Goal: Information Seeking & Learning: Learn about a topic

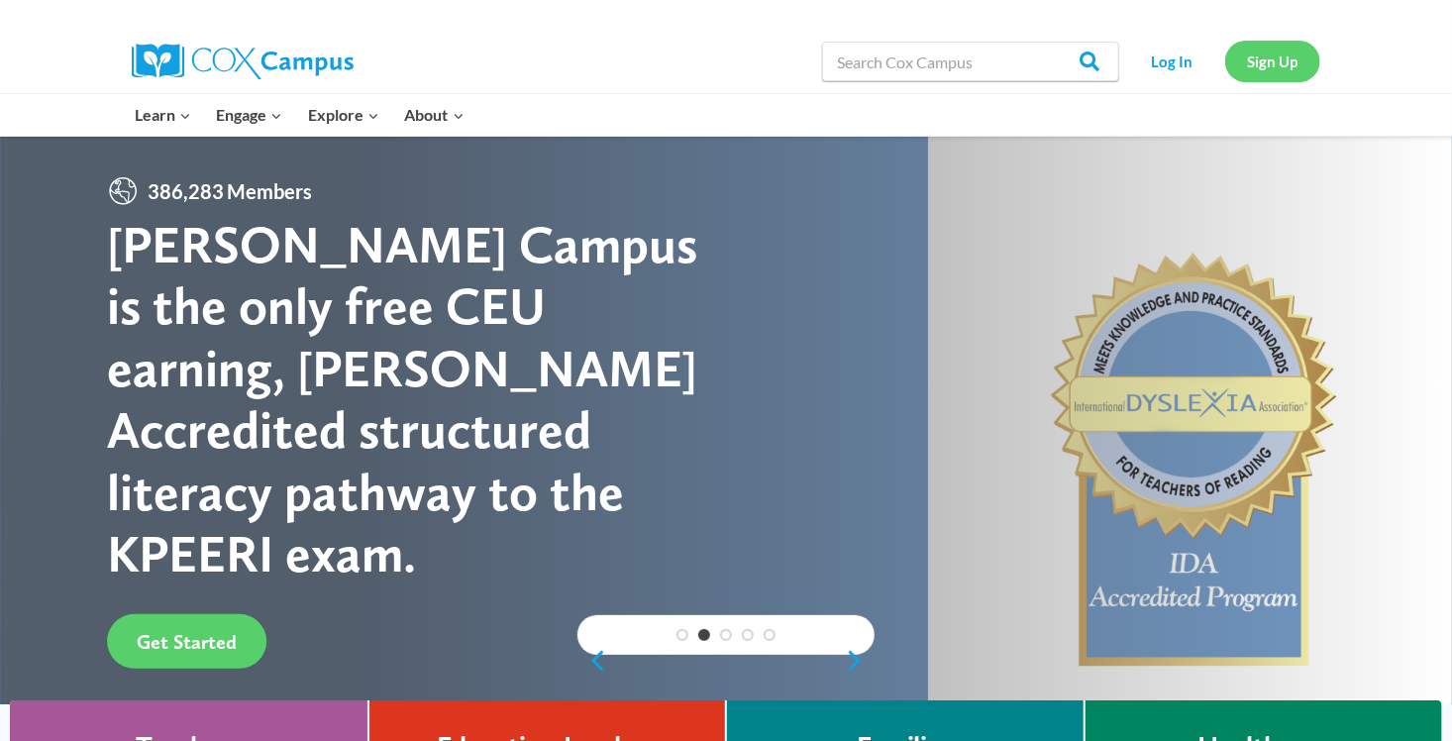
click at [1269, 59] on link "Sign Up" at bounding box center [1272, 61] width 95 height 41
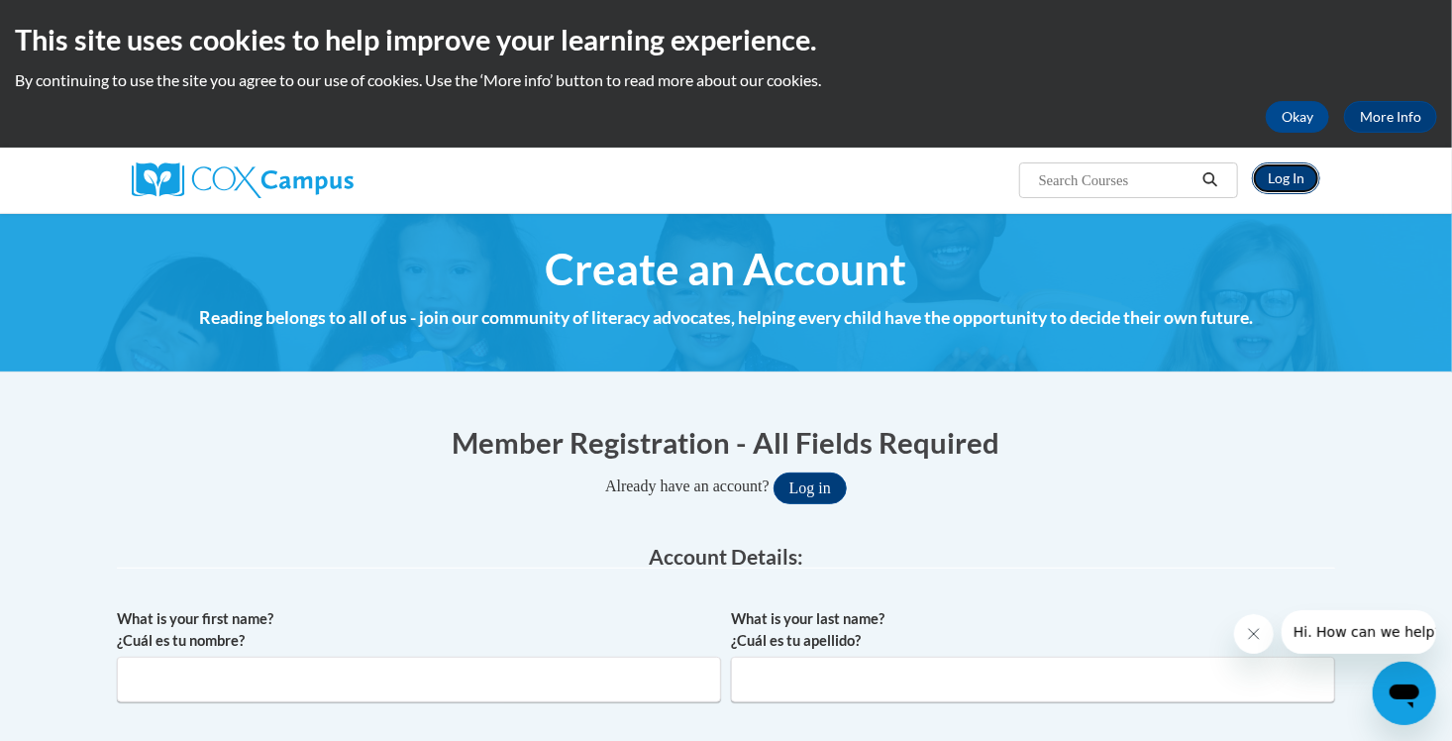
click at [1278, 187] on link "Log In" at bounding box center [1286, 178] width 68 height 32
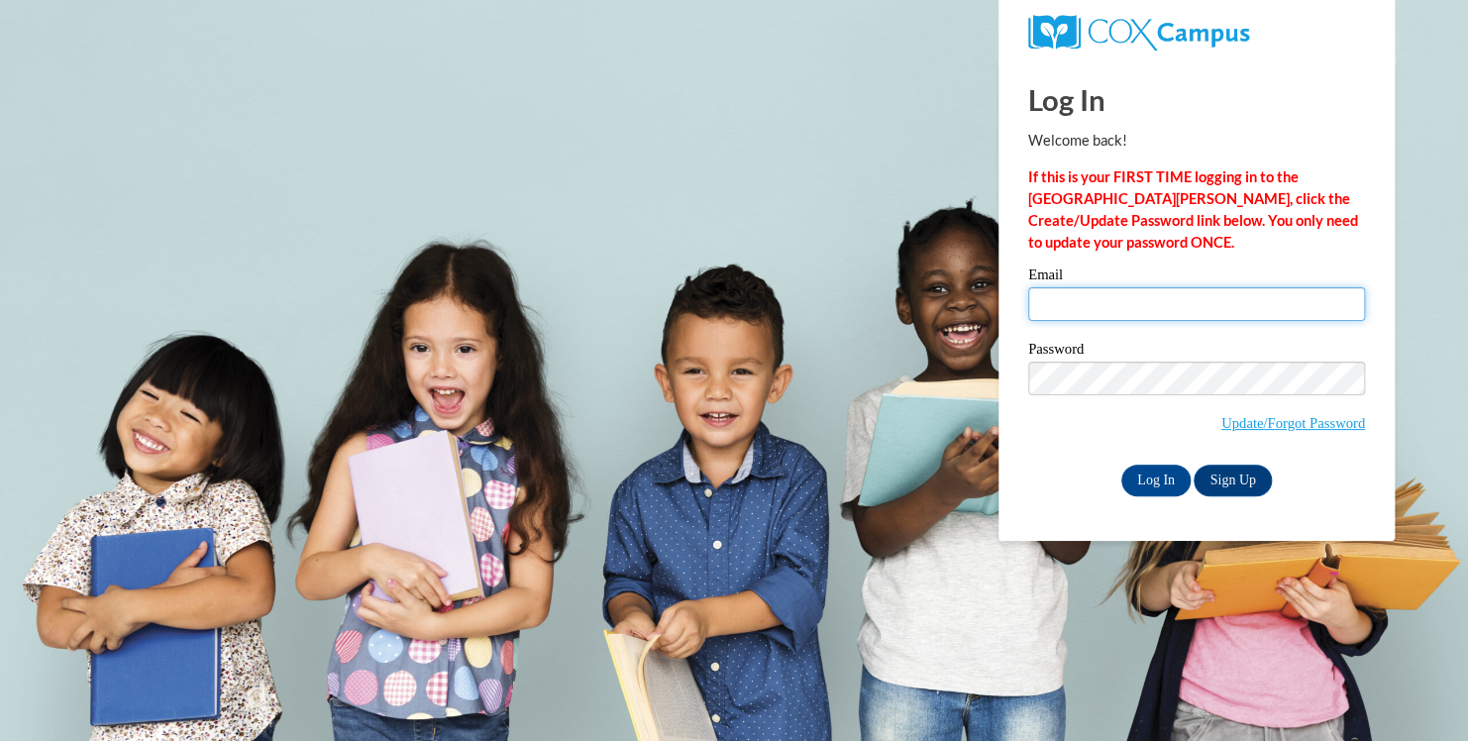
click at [1122, 310] on input "Email" at bounding box center [1196, 304] width 337 height 34
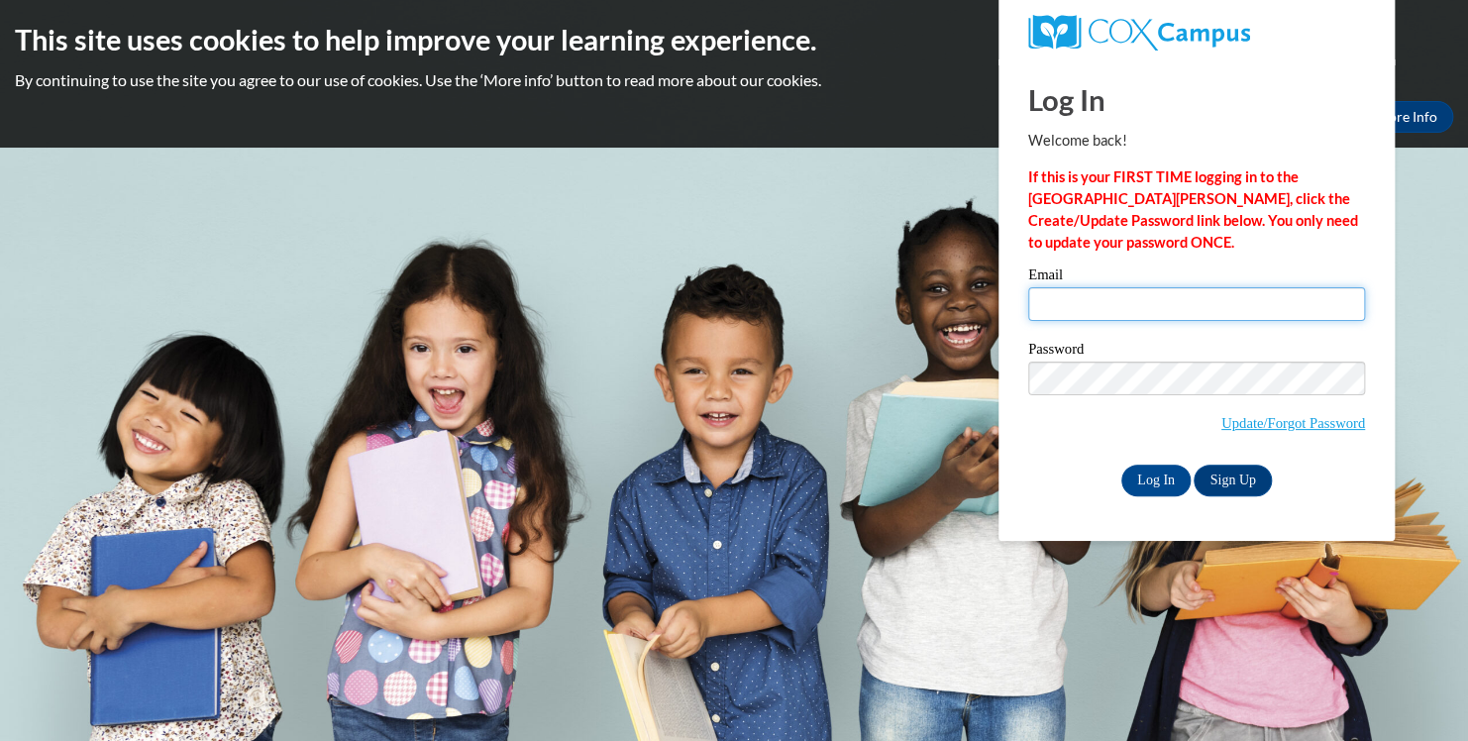
type input "matzelfamily@yahoo.com"
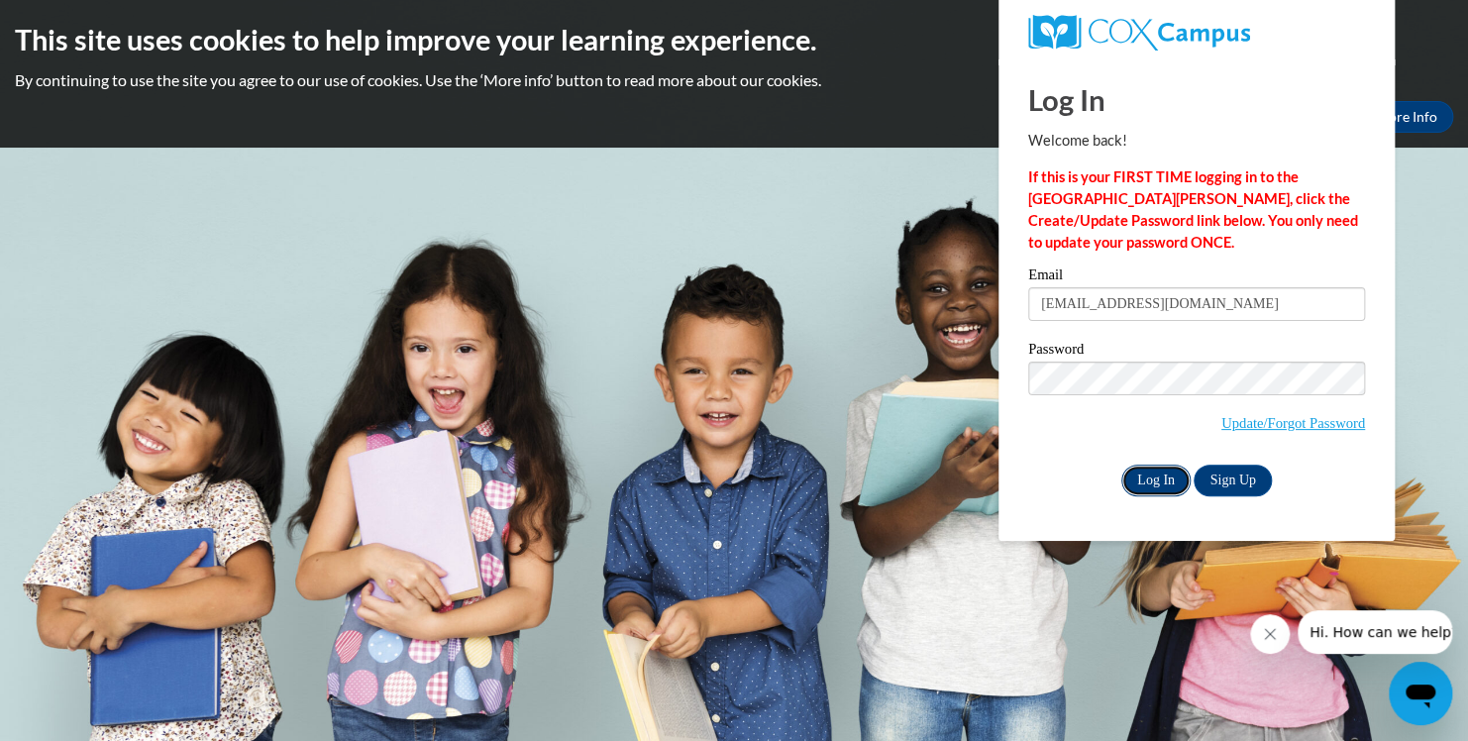
click at [1158, 483] on input "Log In" at bounding box center [1155, 481] width 69 height 32
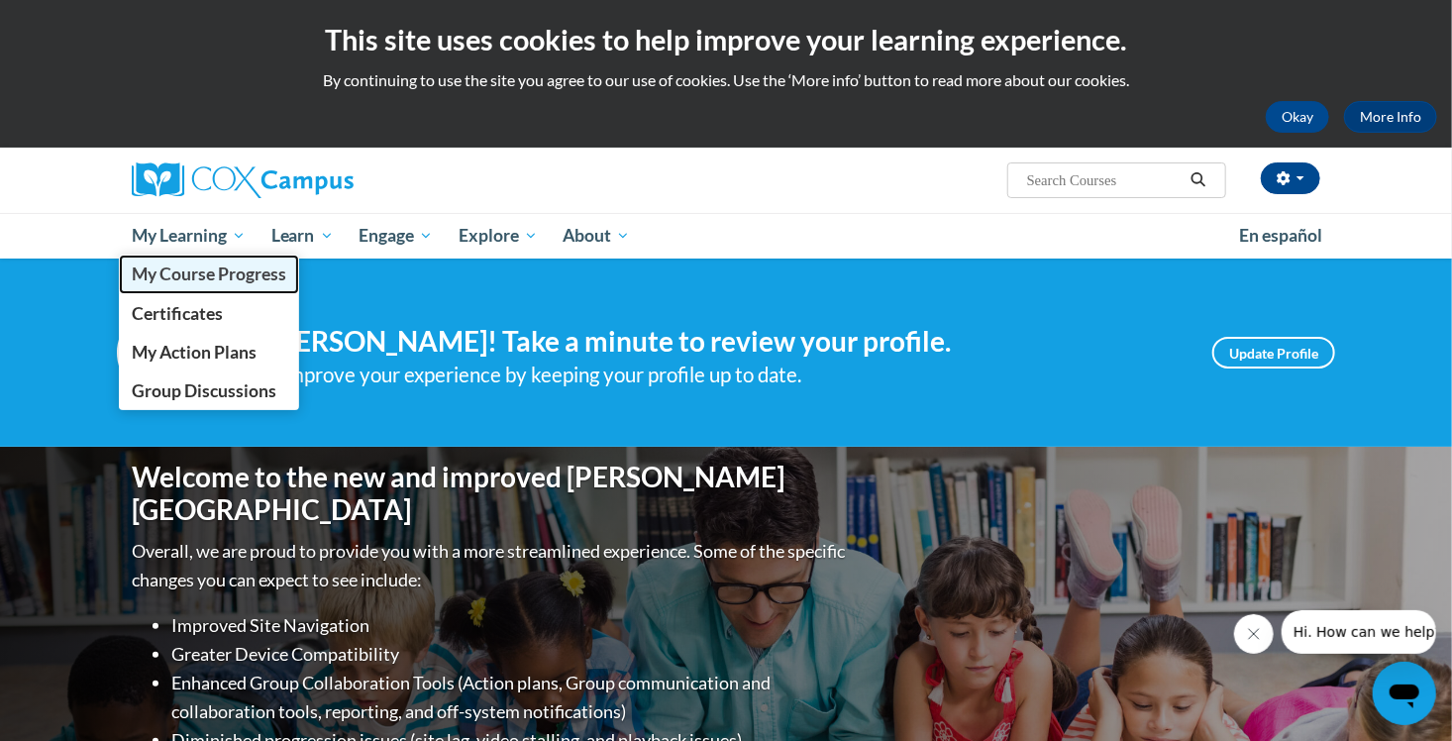
click at [208, 276] on span "My Course Progress" at bounding box center [209, 273] width 155 height 21
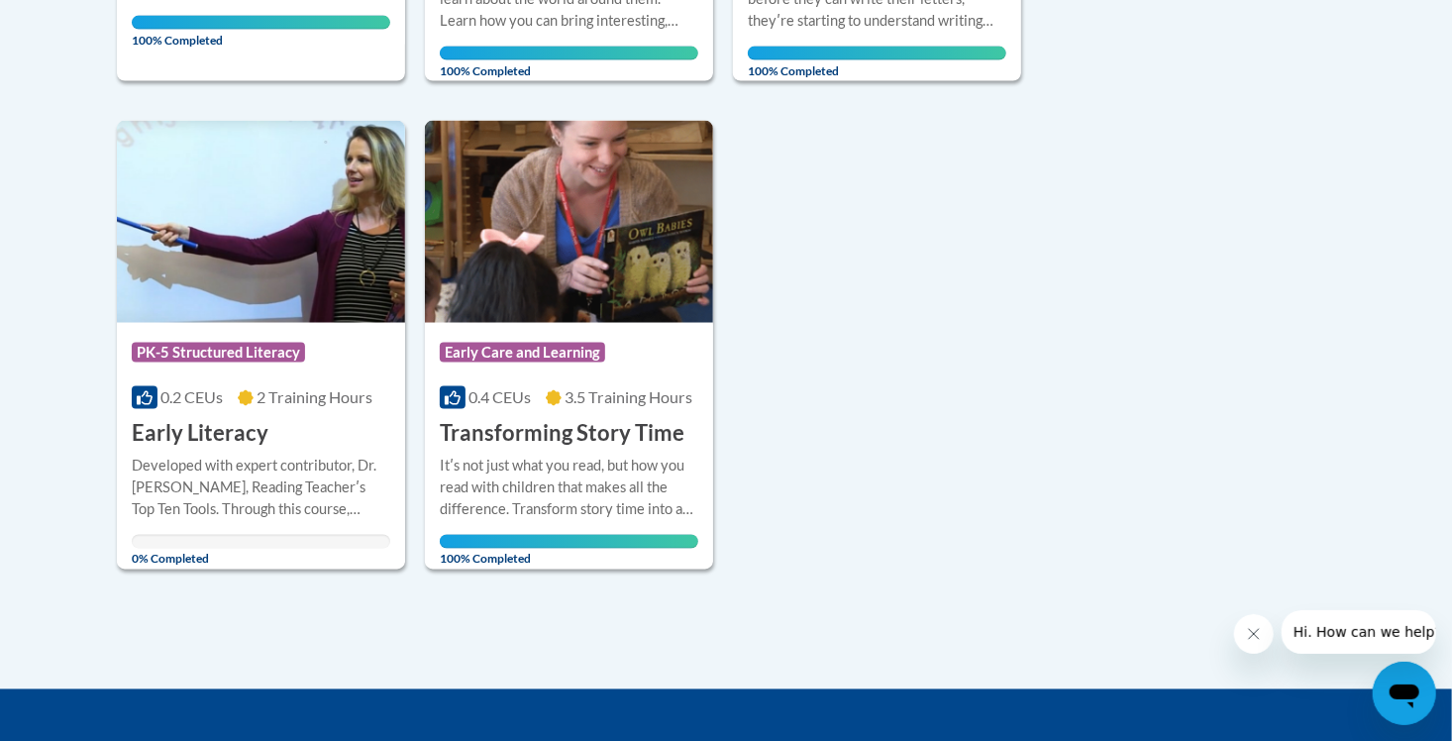
scroll to position [1439, 0]
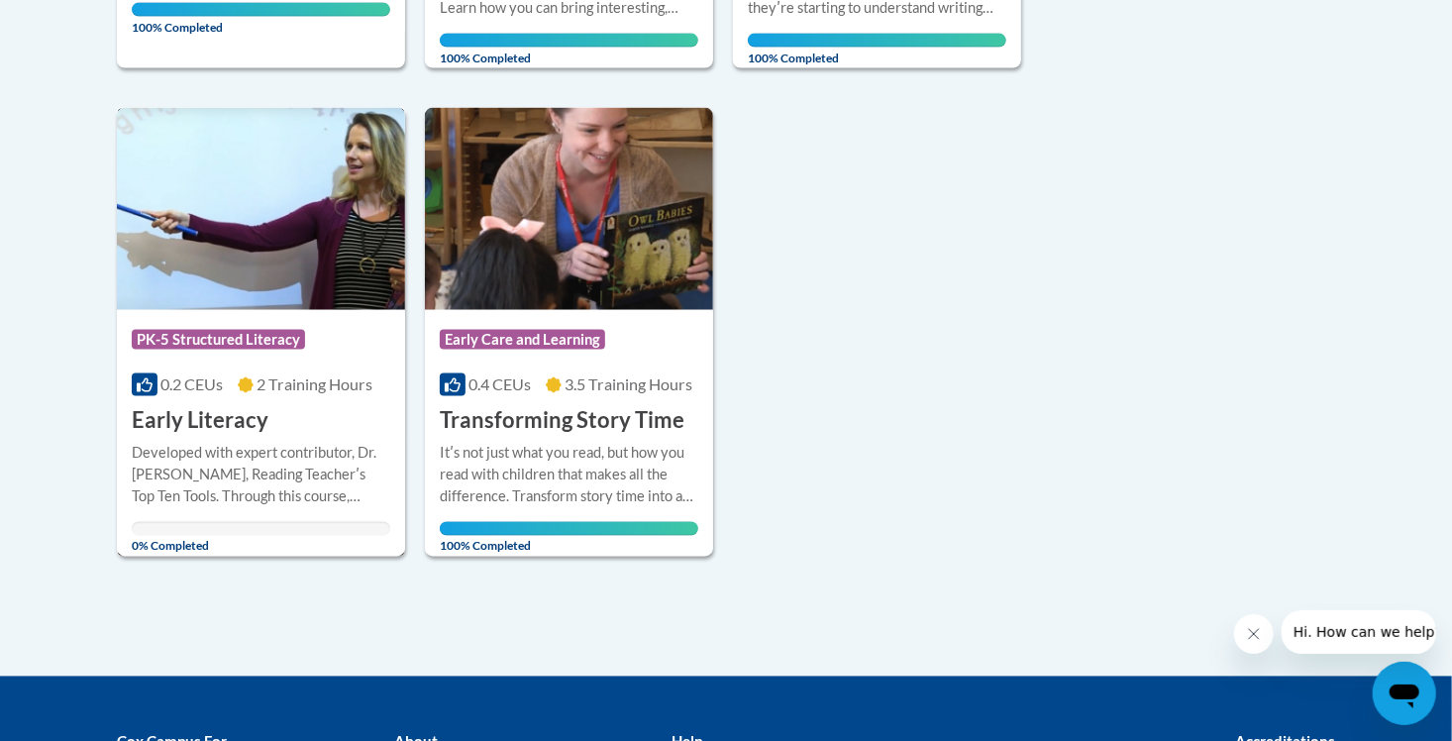
click at [233, 406] on h3 "Early Literacy" at bounding box center [200, 421] width 137 height 31
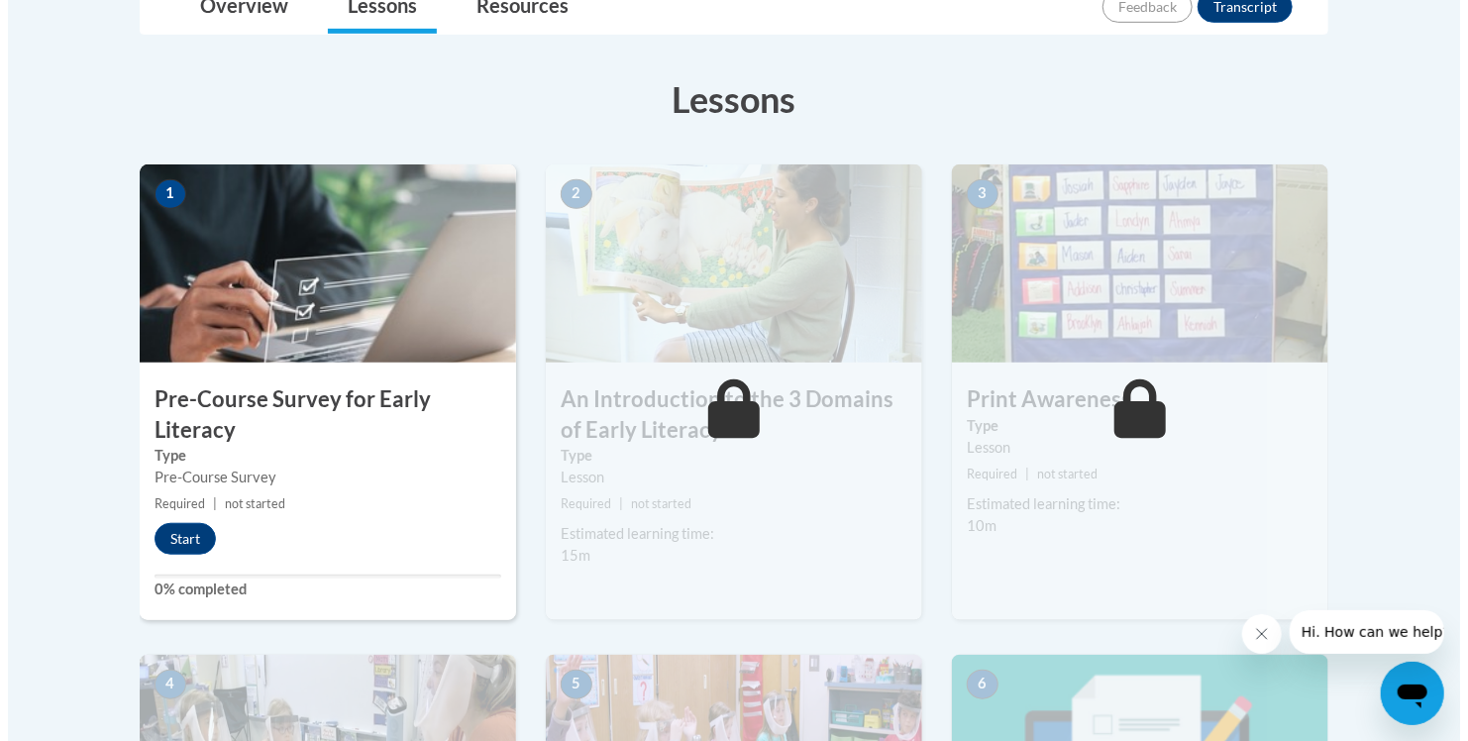
scroll to position [528, 0]
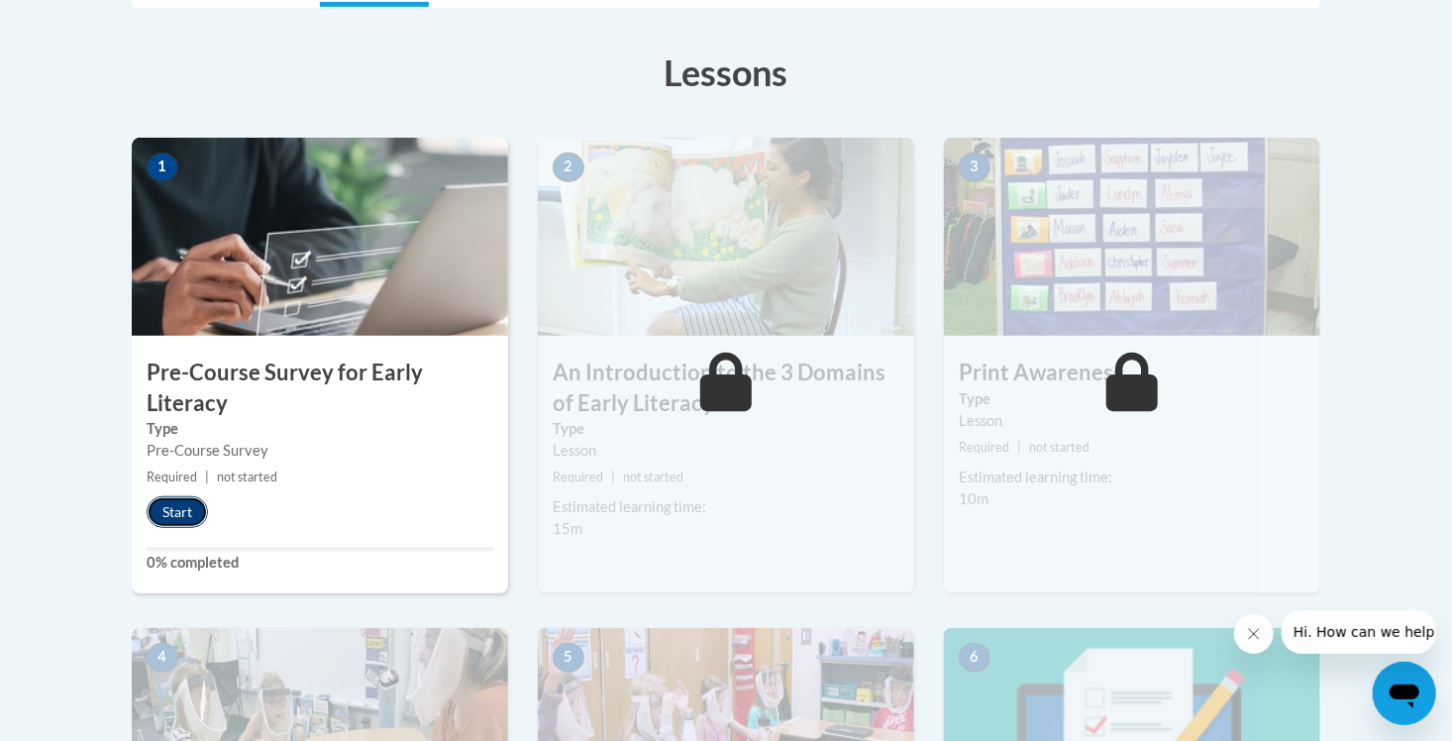
click at [184, 514] on button "Start" at bounding box center [177, 512] width 61 height 32
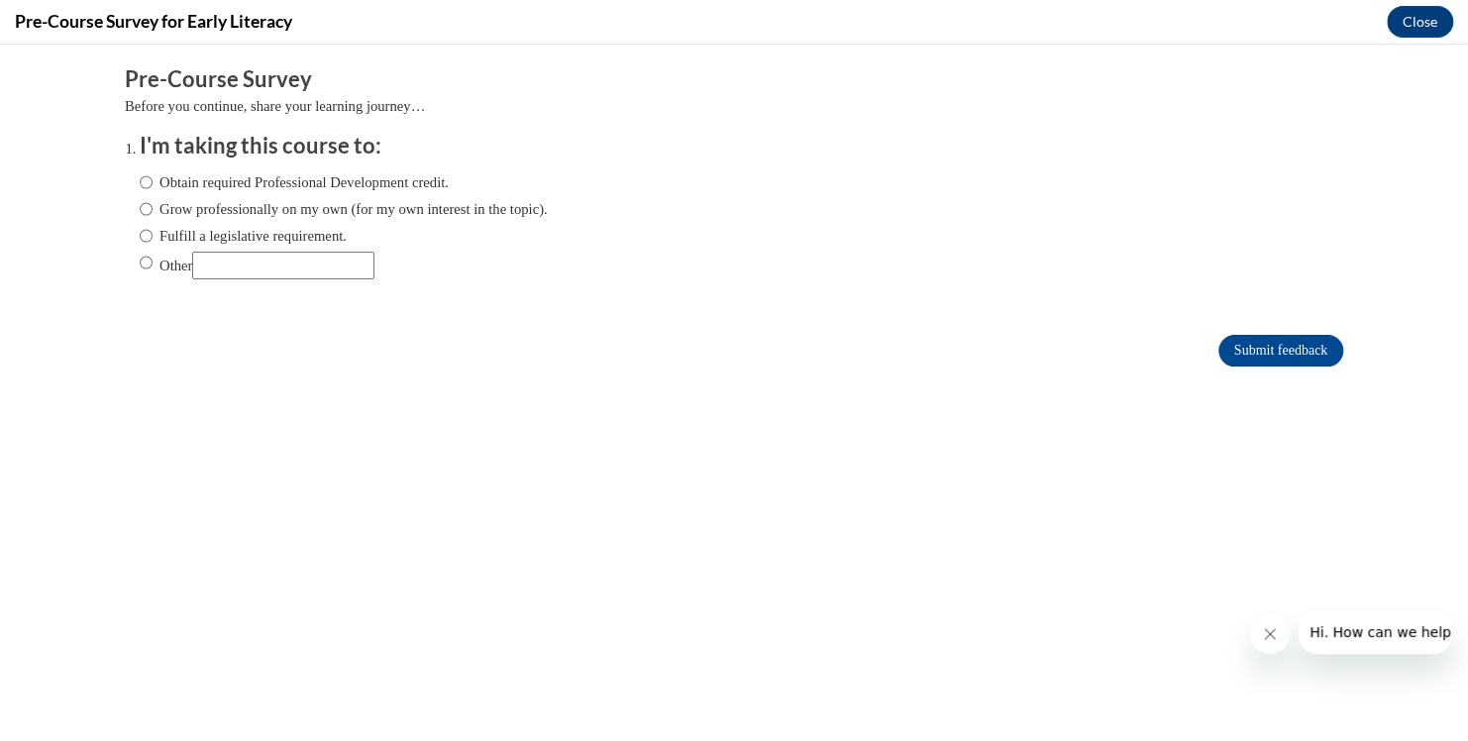
scroll to position [0, 0]
click at [230, 266] on input "Other" at bounding box center [283, 266] width 182 height 28
click at [140, 183] on label "Obtain required Professional Development credit." at bounding box center [294, 182] width 309 height 22
click at [140, 183] on input "Obtain required Professional Development credit." at bounding box center [146, 182] width 13 height 22
radio input "true"
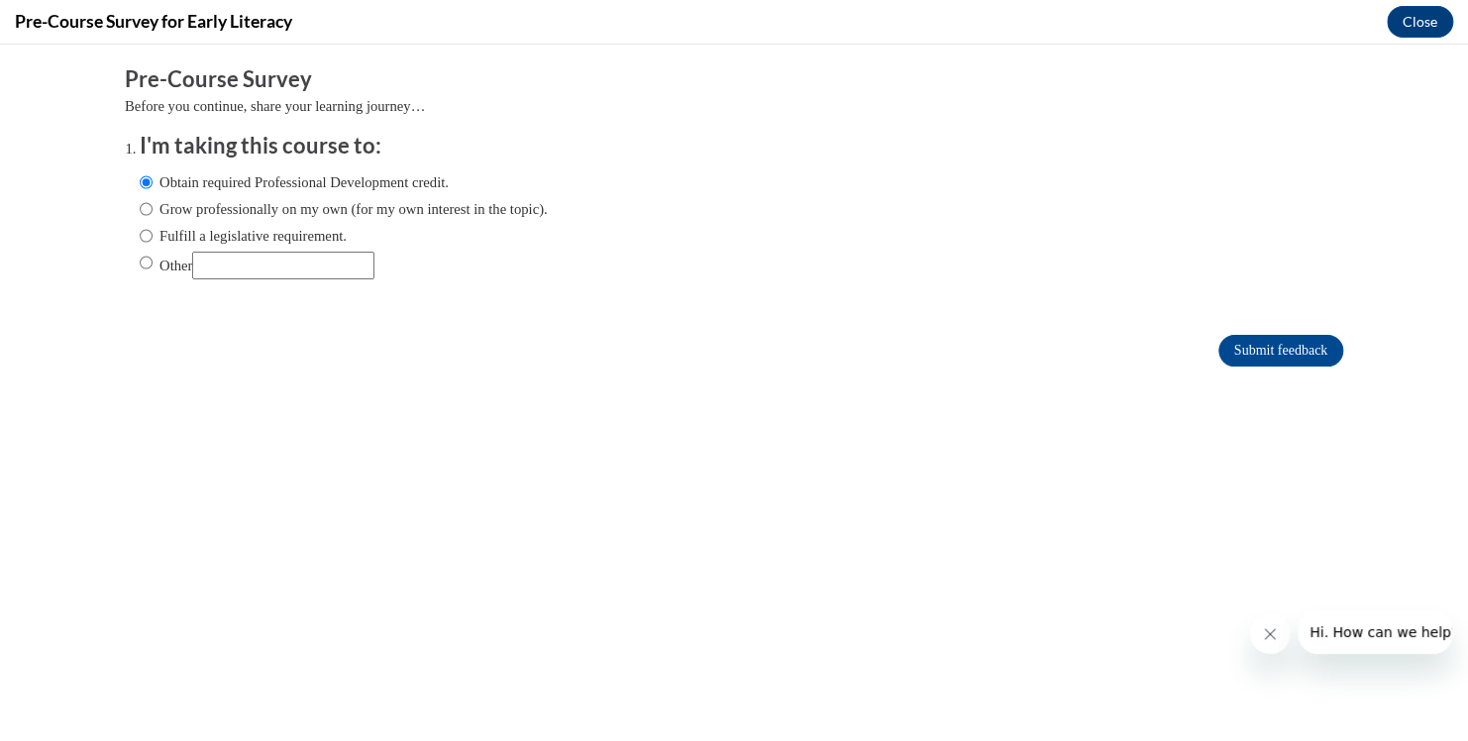
click at [227, 261] on input "Other" at bounding box center [283, 266] width 182 height 28
type input "Ohio hours"
click at [140, 262] on input "Other" at bounding box center [146, 263] width 13 height 22
radio input "true"
click at [1253, 347] on input "Submit feedback" at bounding box center [1280, 351] width 125 height 32
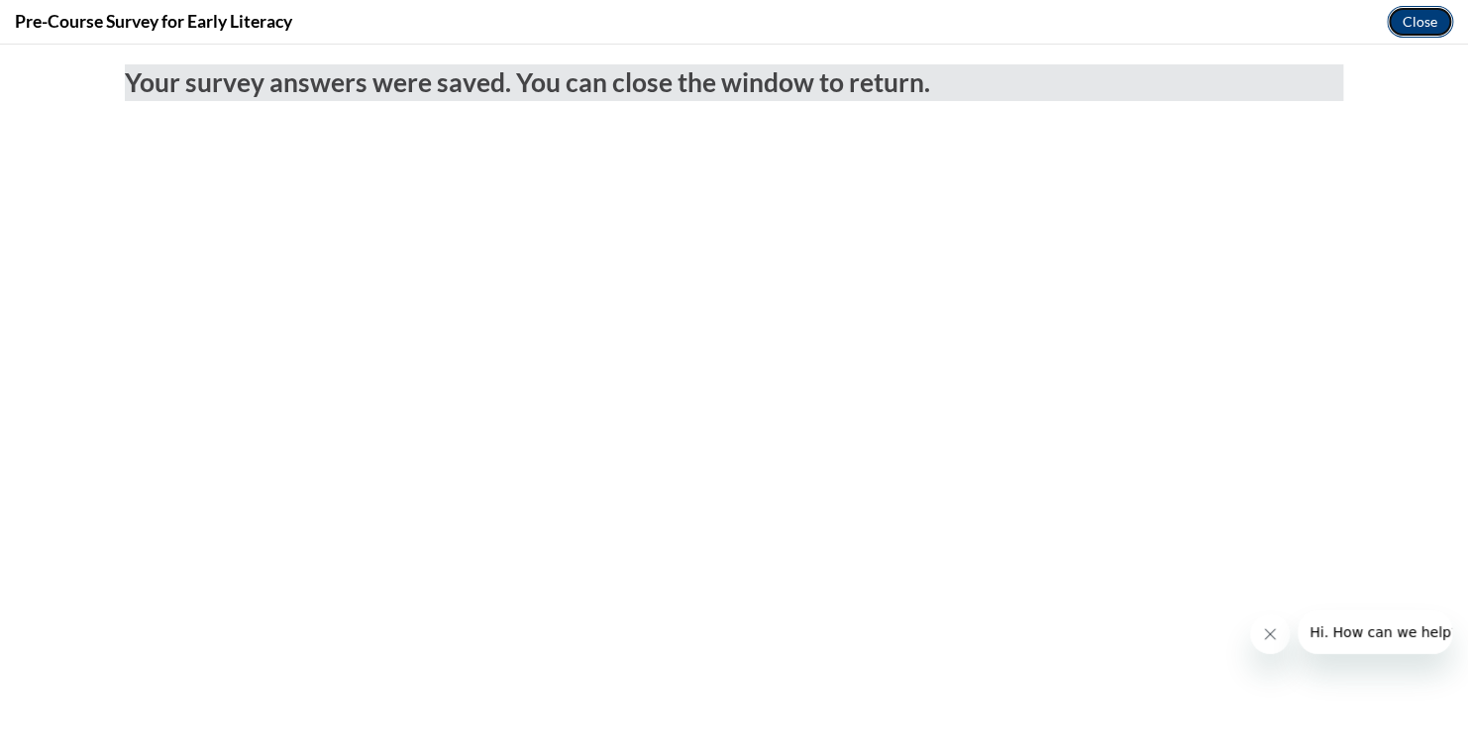
click at [1412, 25] on button "Close" at bounding box center [1420, 22] width 66 height 32
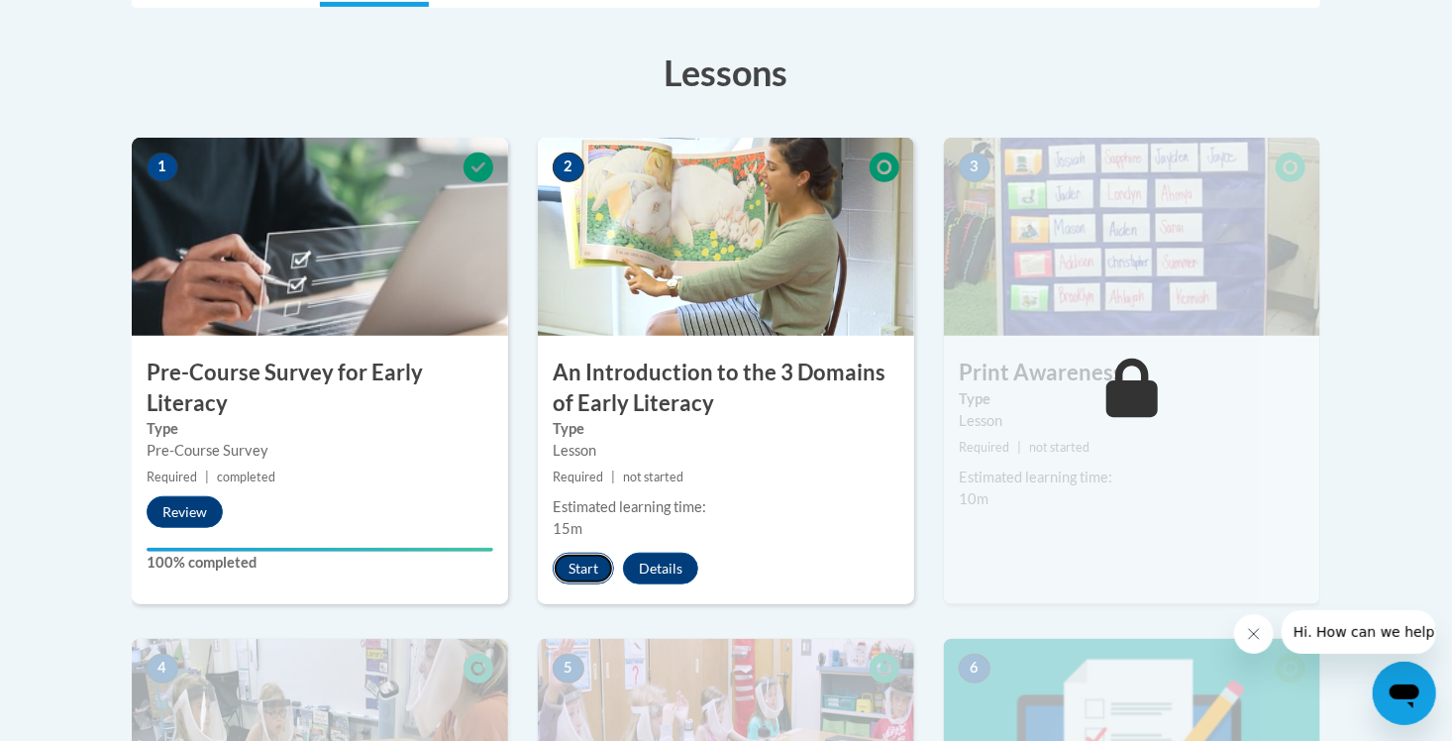
click at [591, 562] on button "Start" at bounding box center [583, 569] width 61 height 32
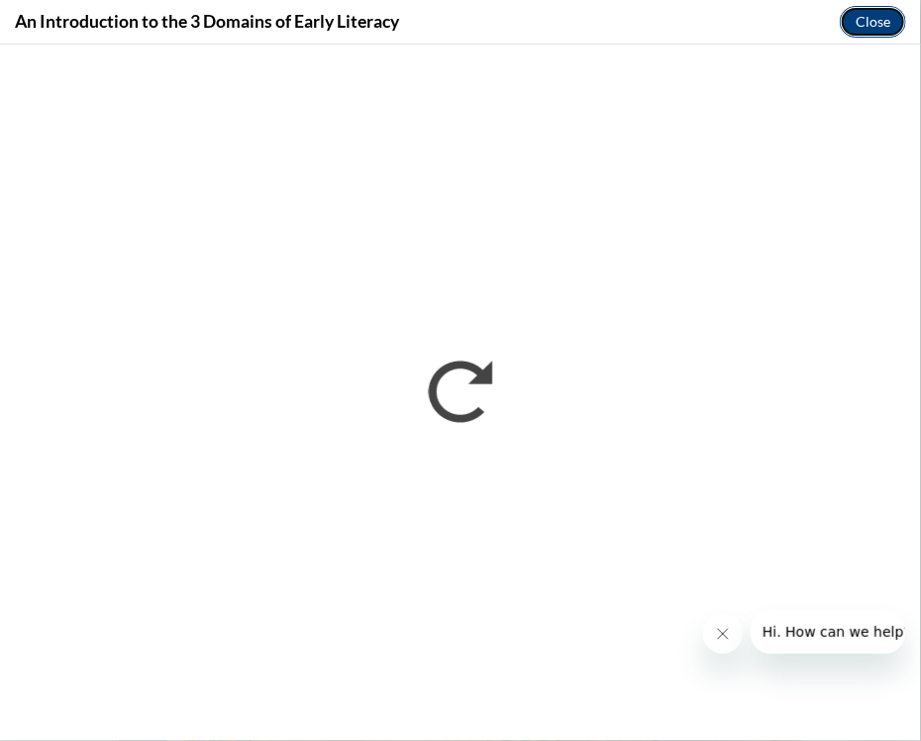
click at [874, 24] on button "Close" at bounding box center [873, 22] width 66 height 32
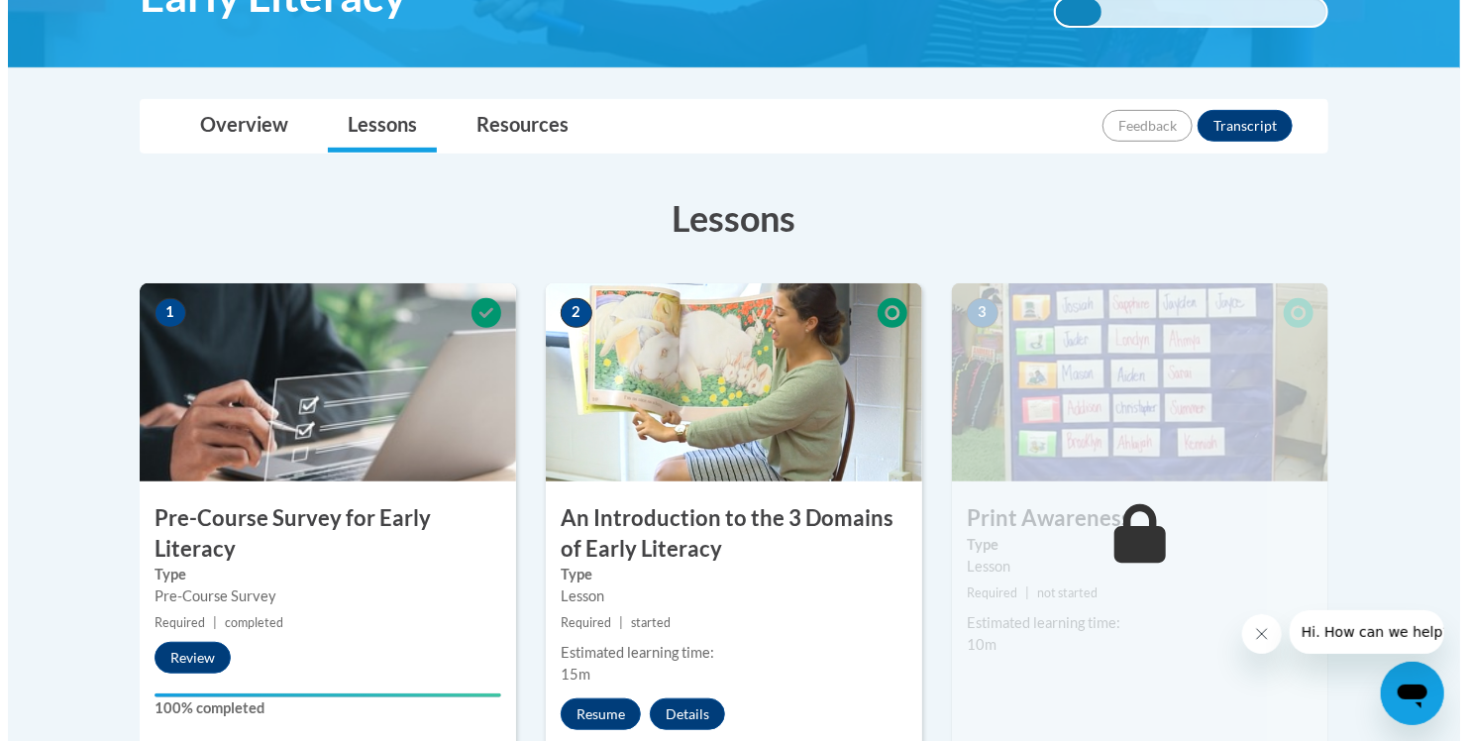
scroll to position [475, 0]
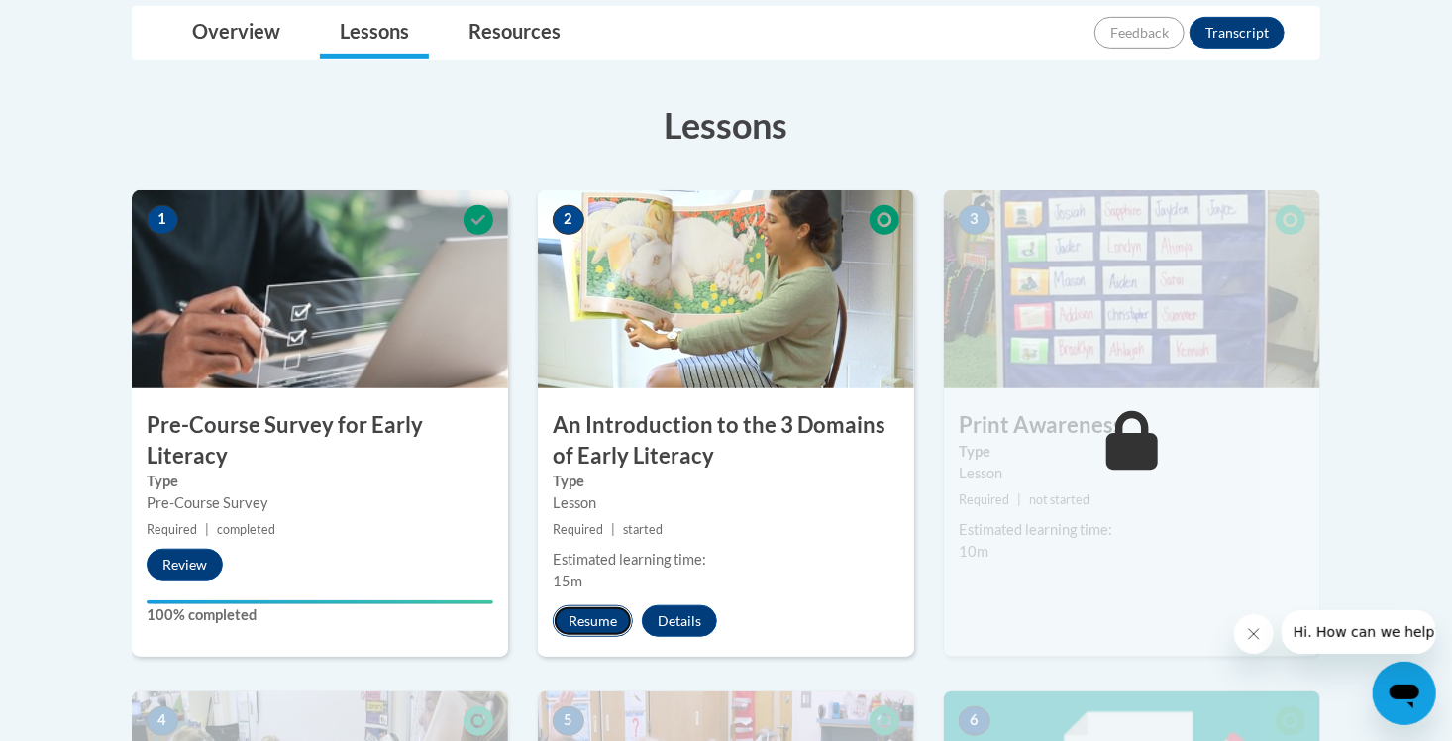
click at [608, 620] on button "Resume" at bounding box center [593, 621] width 80 height 32
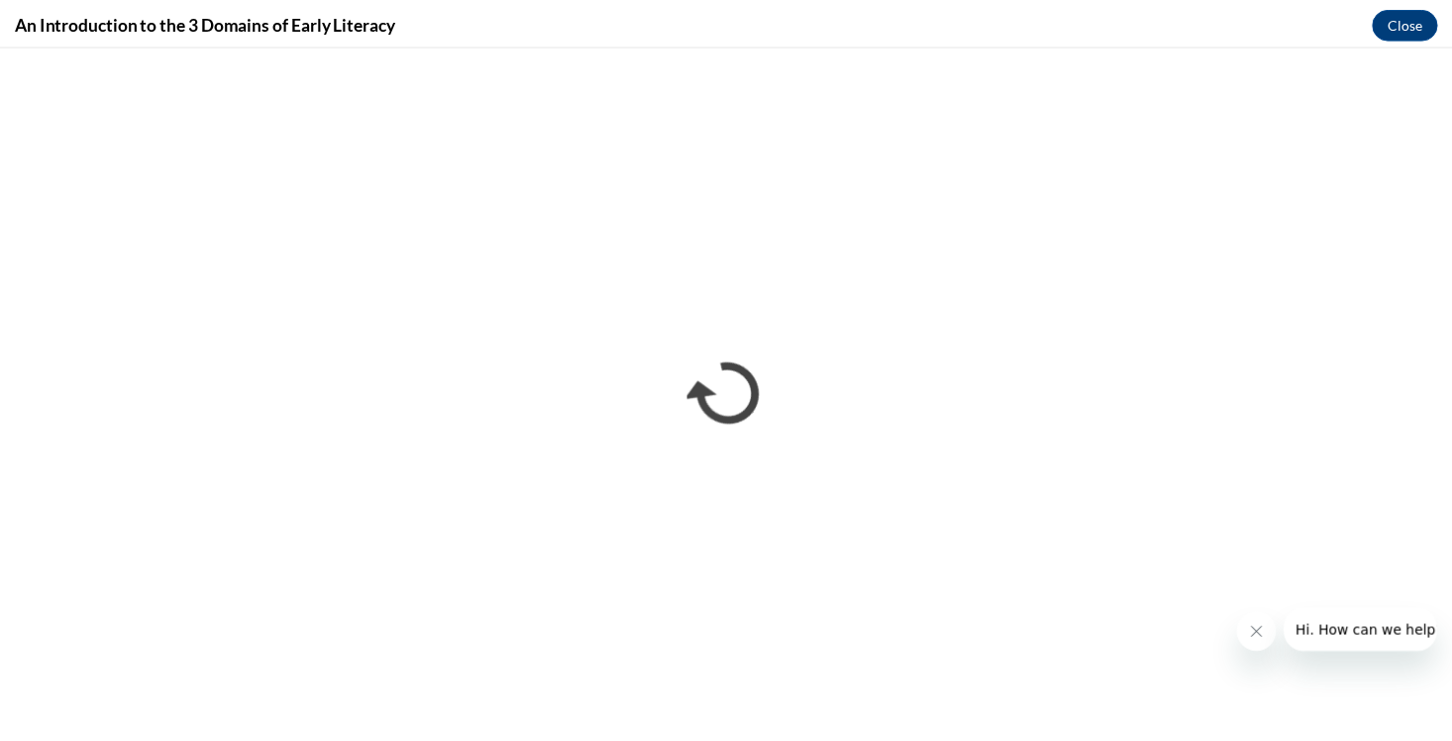
scroll to position [0, 0]
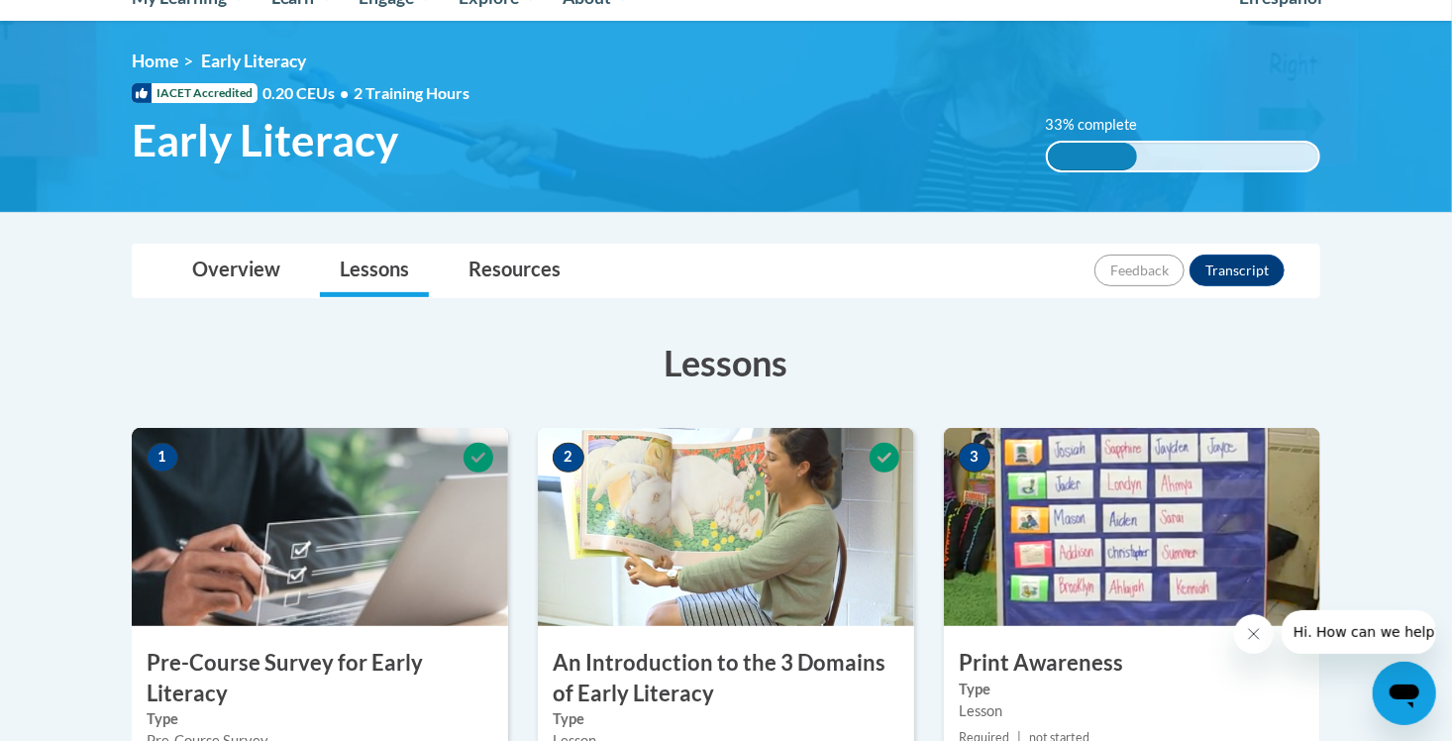
scroll to position [93, 0]
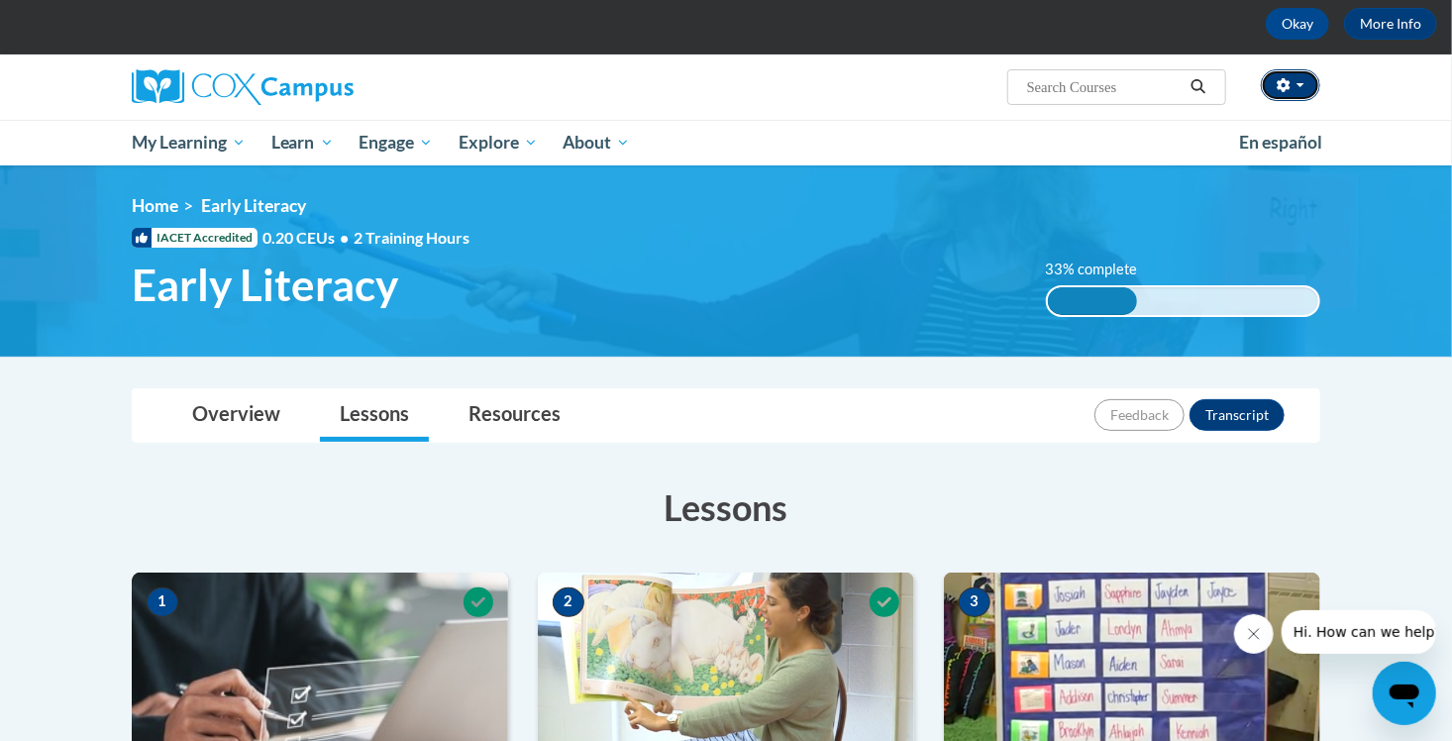
click at [1281, 80] on icon "button" at bounding box center [1283, 85] width 13 height 14
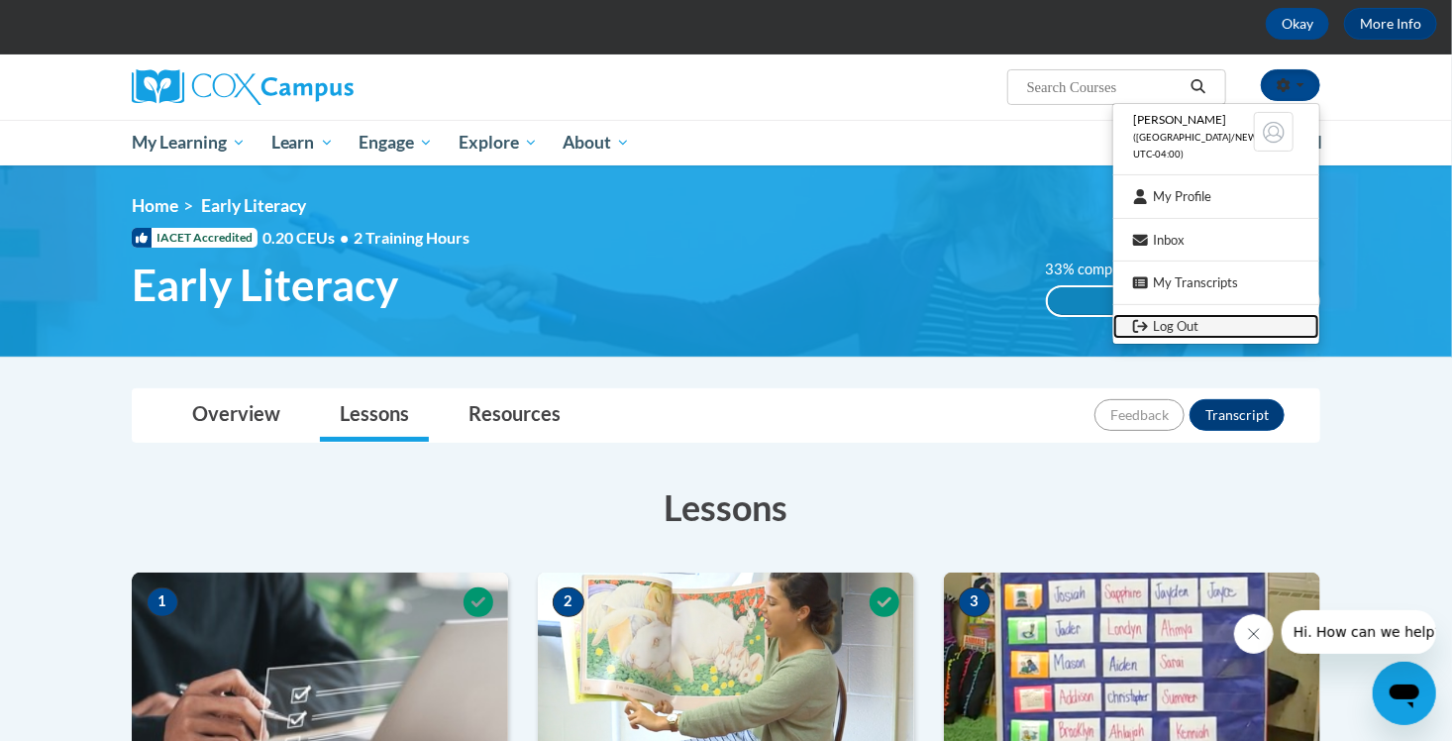
click at [1175, 336] on link "Log Out" at bounding box center [1216, 326] width 206 height 25
